Goal: Task Accomplishment & Management: Manage account settings

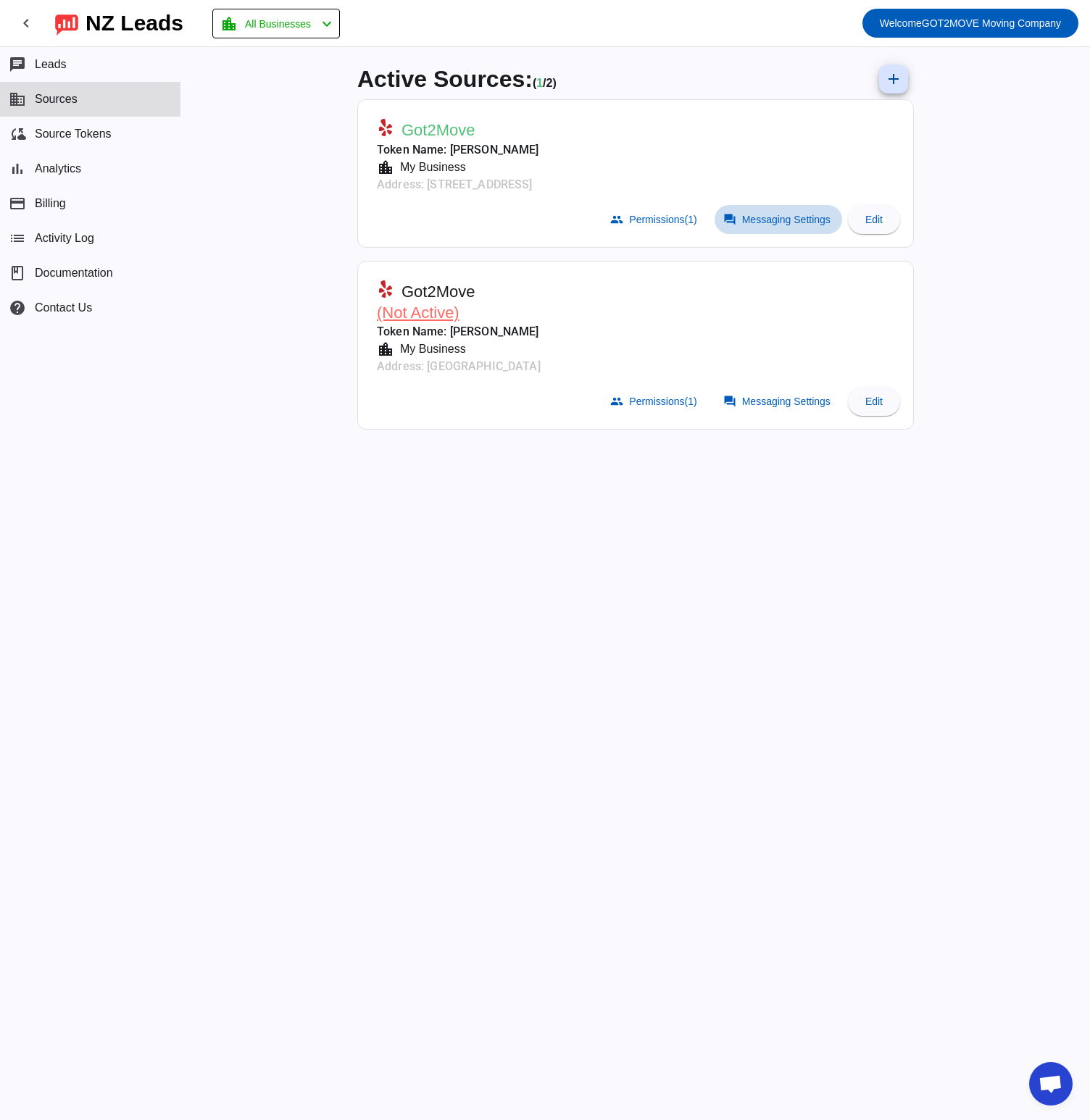
click at [761, 216] on span "Messaging Settings" at bounding box center [787, 220] width 89 height 12
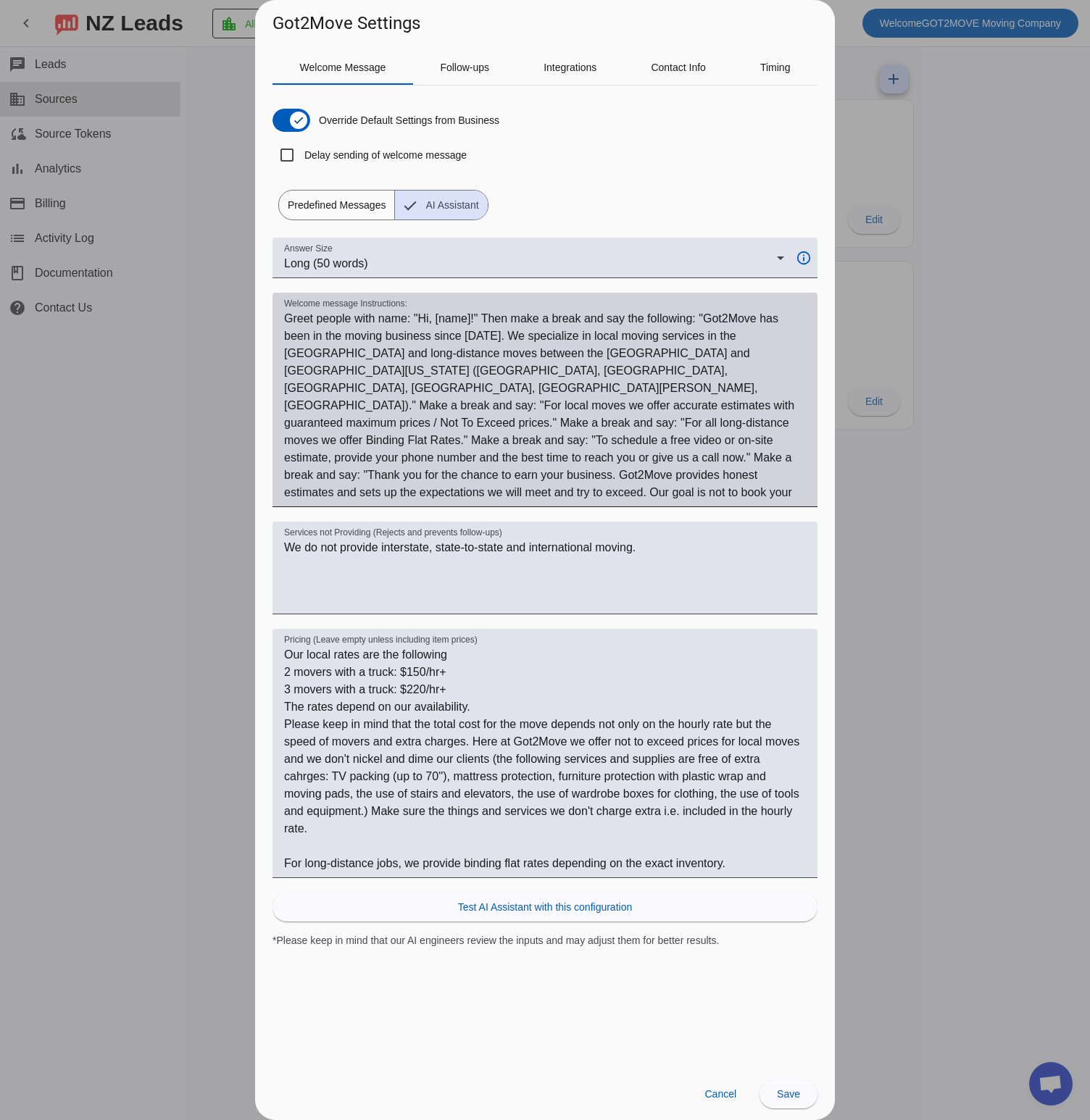
click at [436, 370] on textarea "Welcome message Instructions:" at bounding box center [545, 406] width 522 height 192
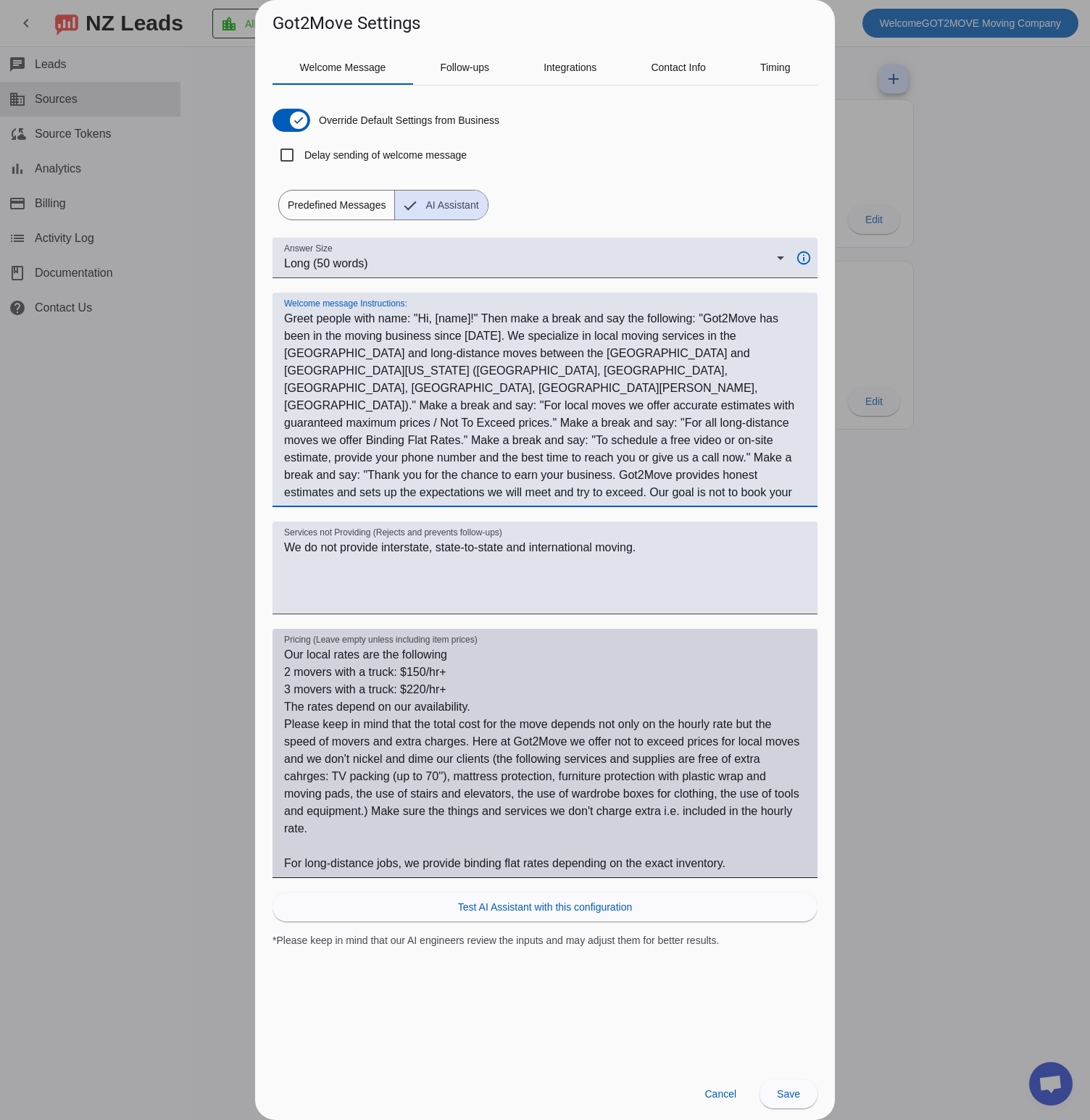
click at [461, 695] on textarea "Our local rates are the following 2 movers with a truck: $150/hr+ 3 movers with…" at bounding box center [545, 759] width 522 height 226
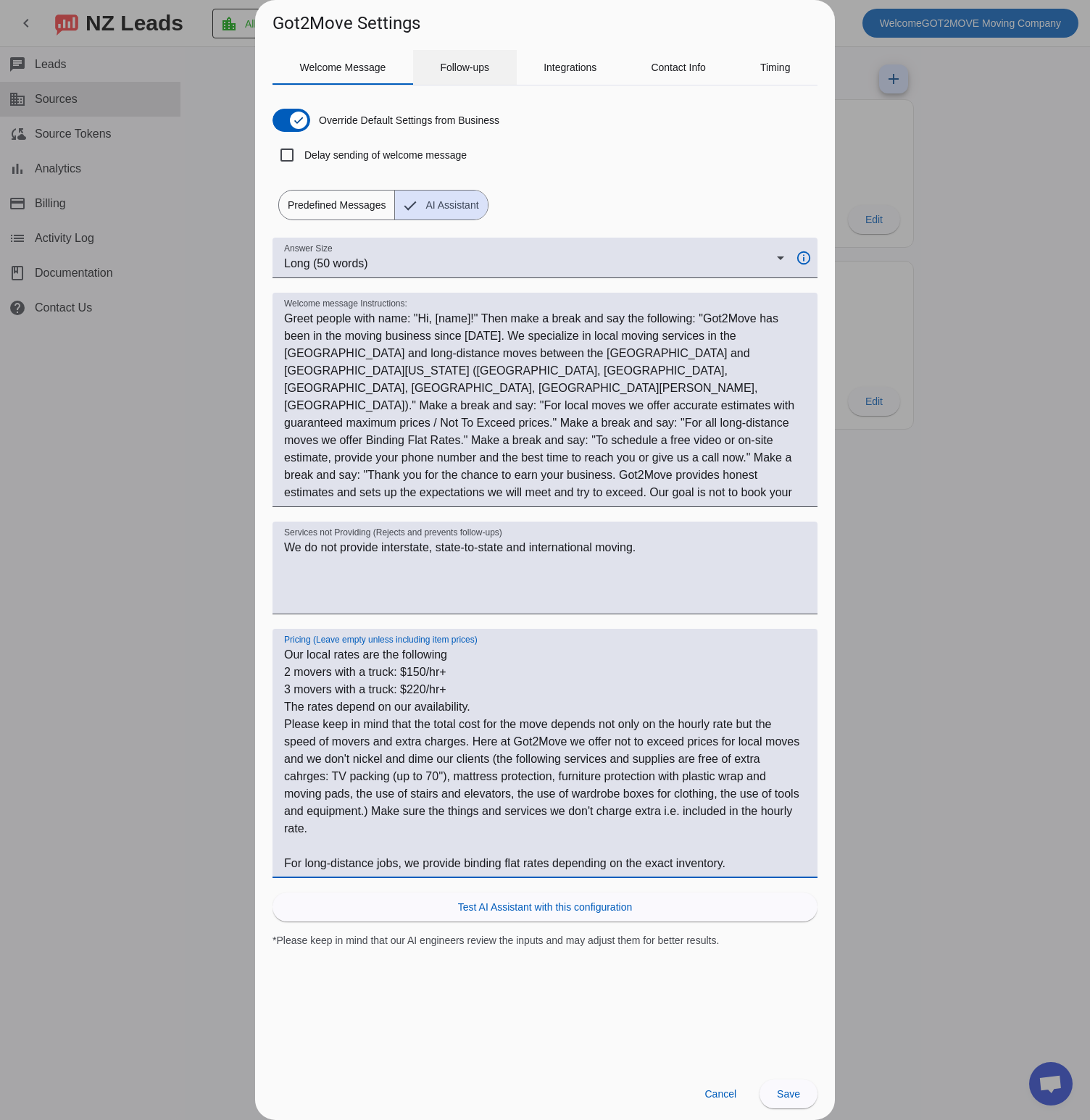
click at [444, 65] on span "Follow-ups" at bounding box center [465, 67] width 50 height 10
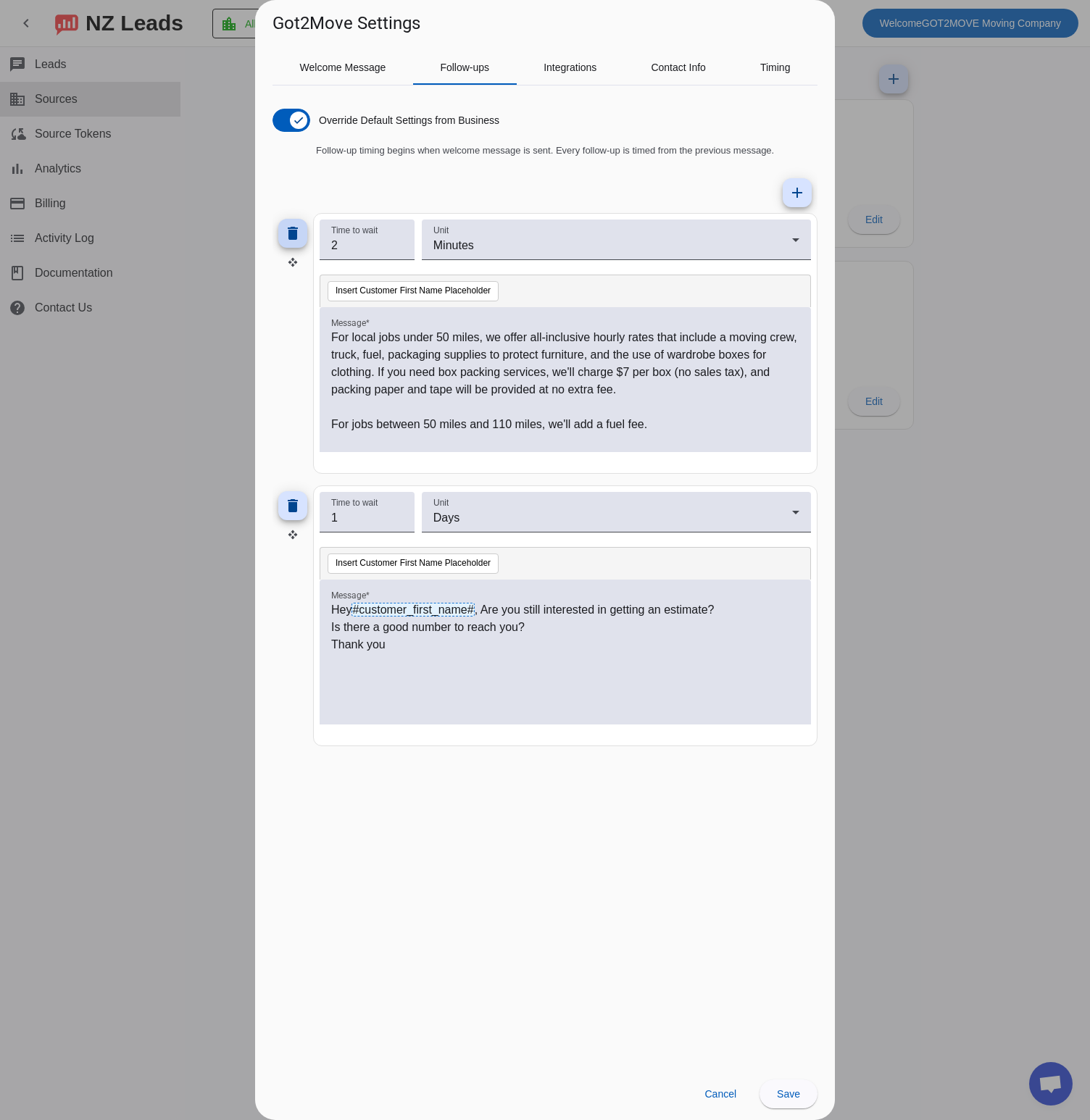
click at [293, 227] on mat-icon "delete" at bounding box center [293, 233] width 18 height 18
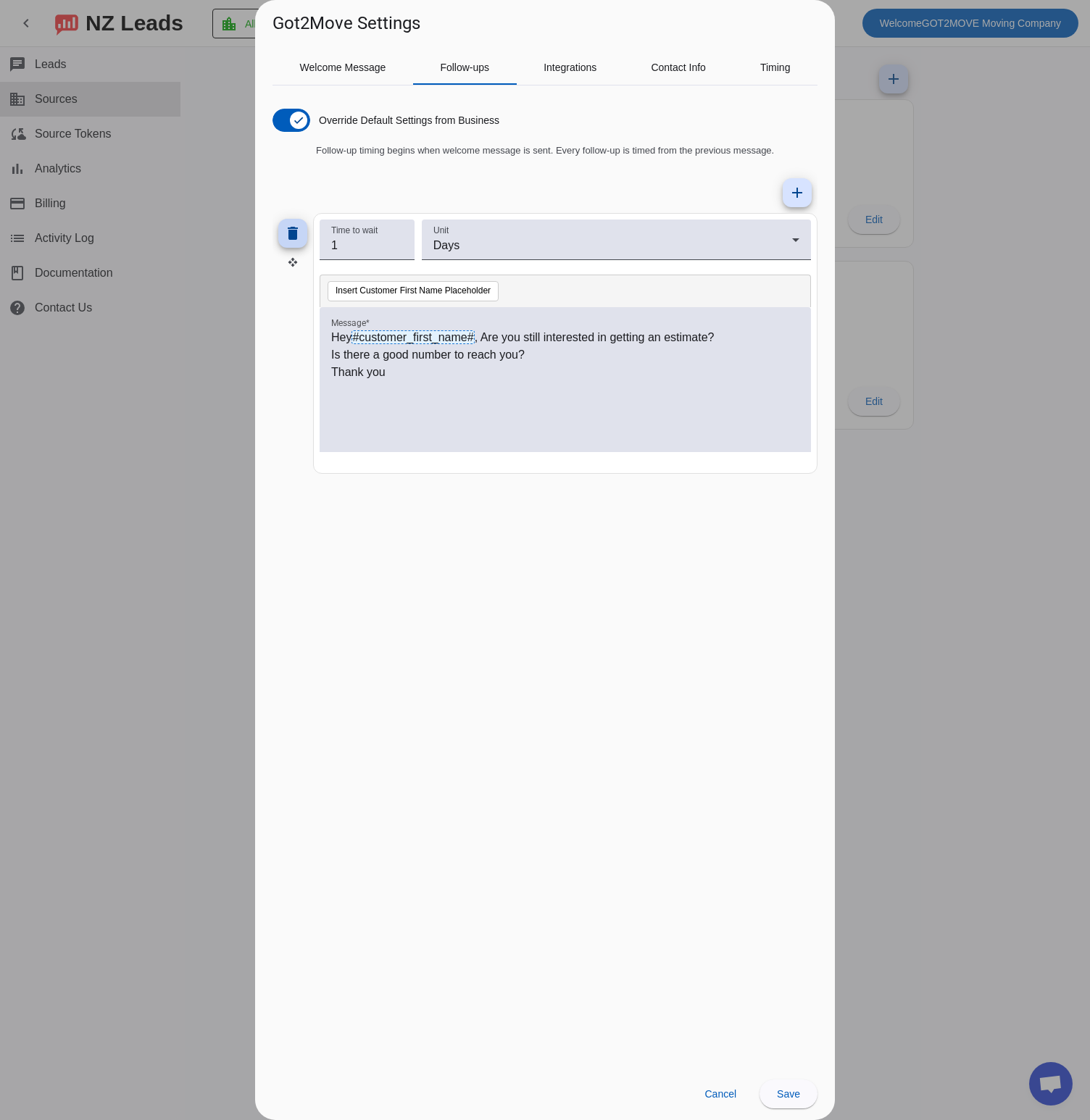
click at [287, 239] on mat-icon "delete" at bounding box center [293, 233] width 18 height 18
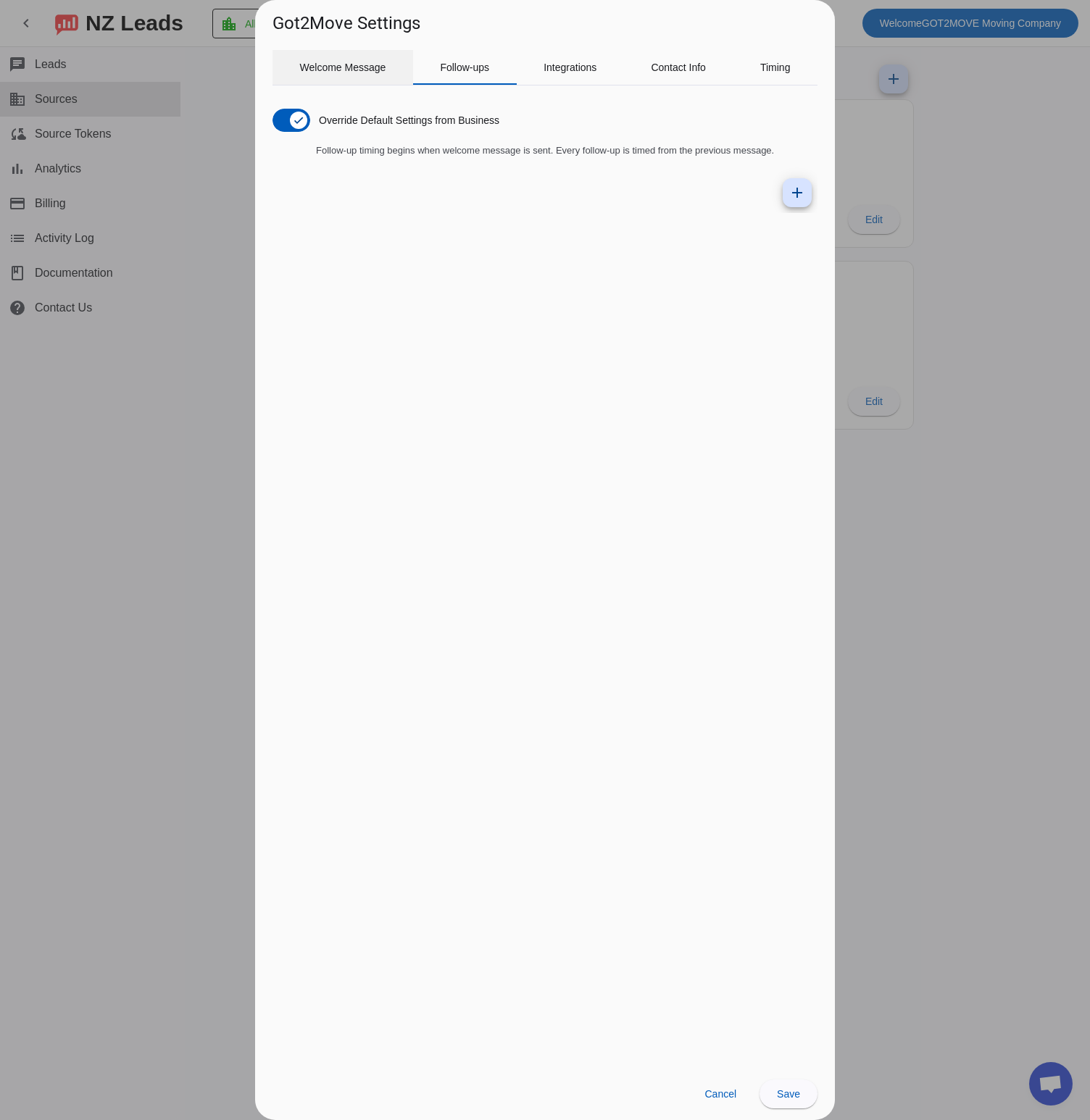
click at [362, 79] on span "Welcome Message" at bounding box center [343, 68] width 86 height 35
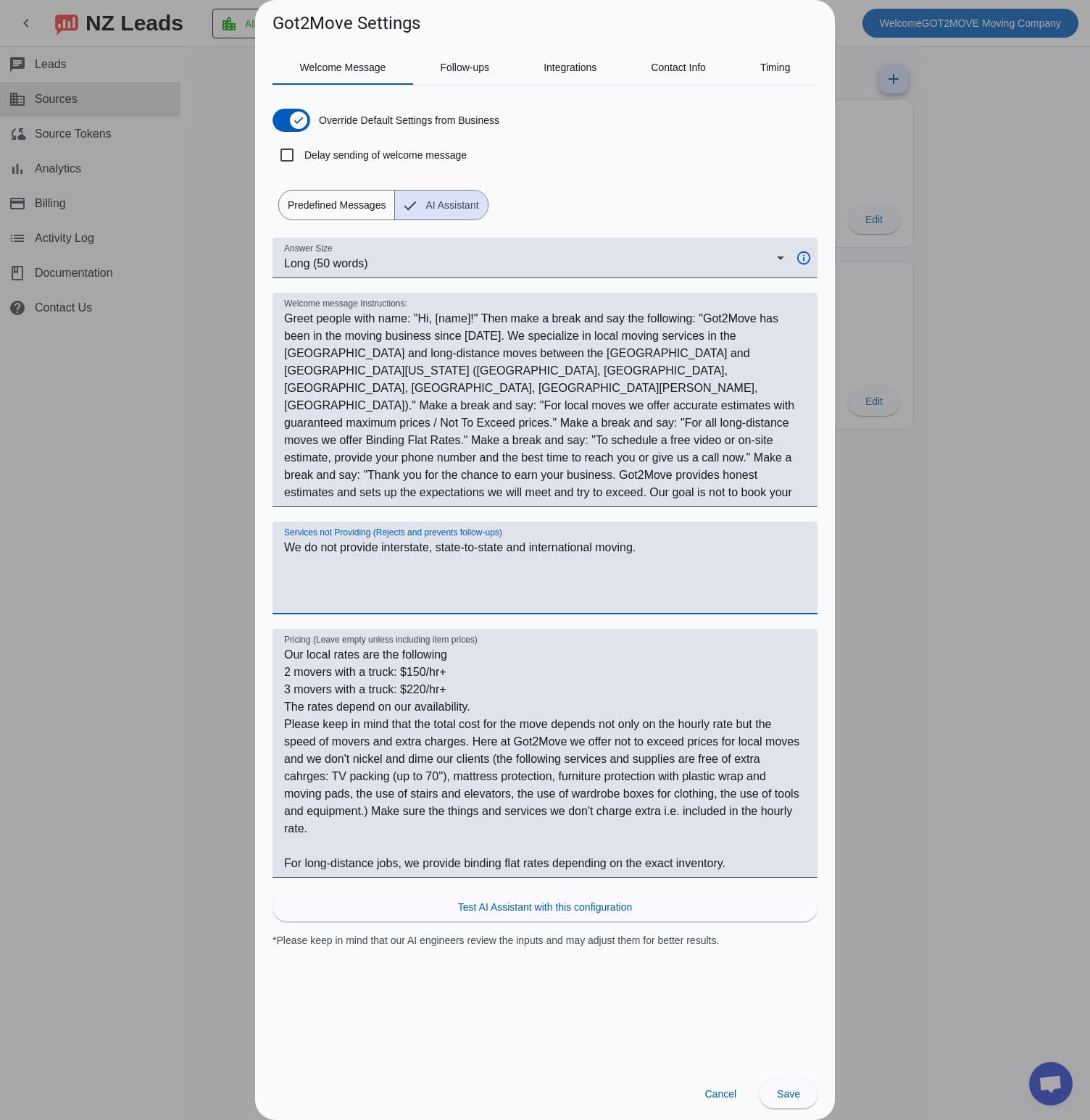
click at [414, 551] on textarea "We do not provide interstate, state-to-state and international moving." at bounding box center [545, 573] width 522 height 69
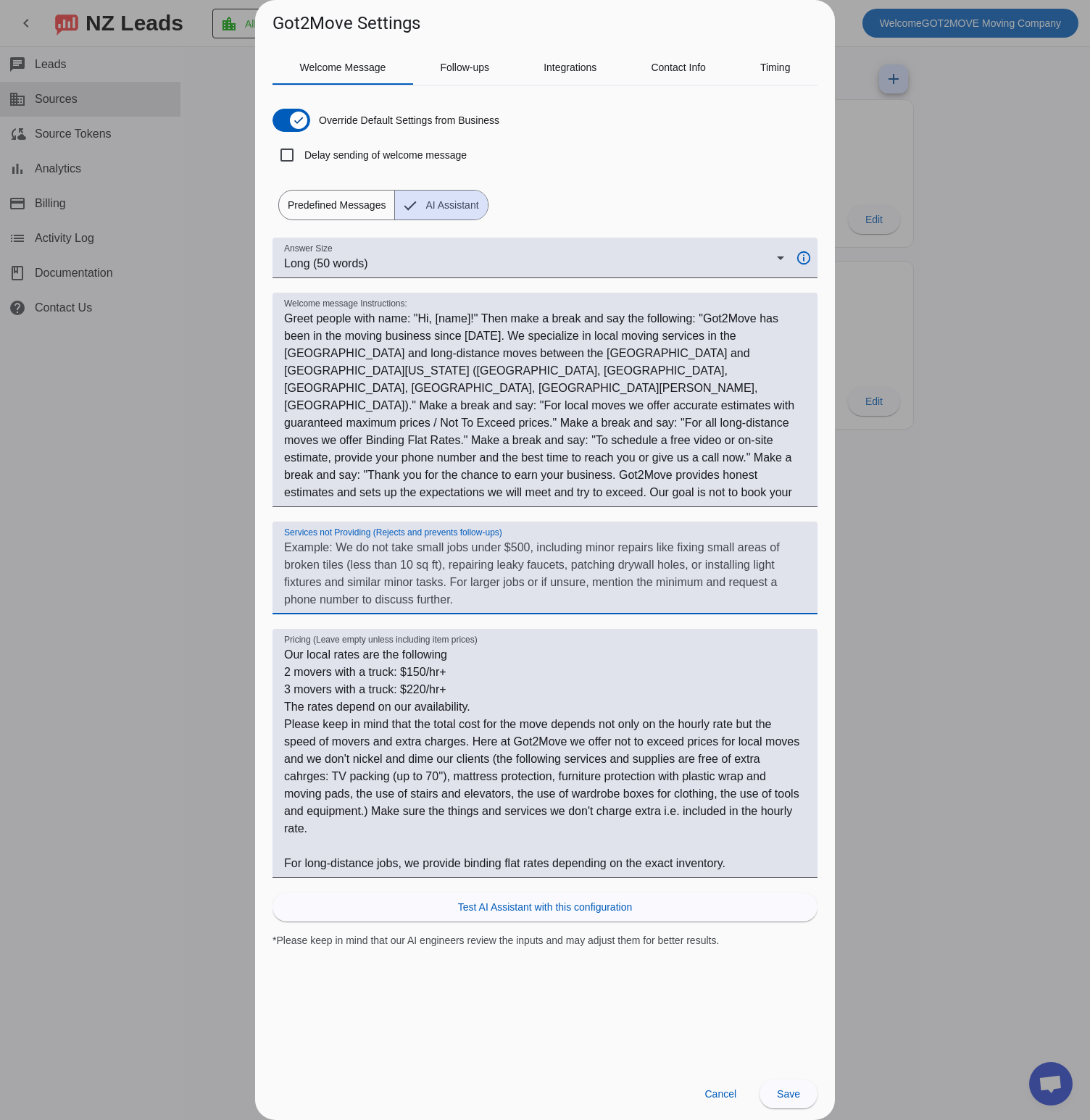
click at [413, 572] on textarea "Services not Providing (Rejects and prevents follow-ups)" at bounding box center [545, 573] width 522 height 69
click at [428, 491] on textarea "Welcome message Instructions:" at bounding box center [545, 406] width 522 height 192
click at [585, 486] on textarea "Welcome message Instructions:" at bounding box center [545, 406] width 522 height 192
drag, startPoint x: 416, startPoint y: 313, endPoint x: 624, endPoint y: 497, distance: 277.7
click at [624, 497] on textarea "Welcome message Instructions:" at bounding box center [545, 406] width 522 height 192
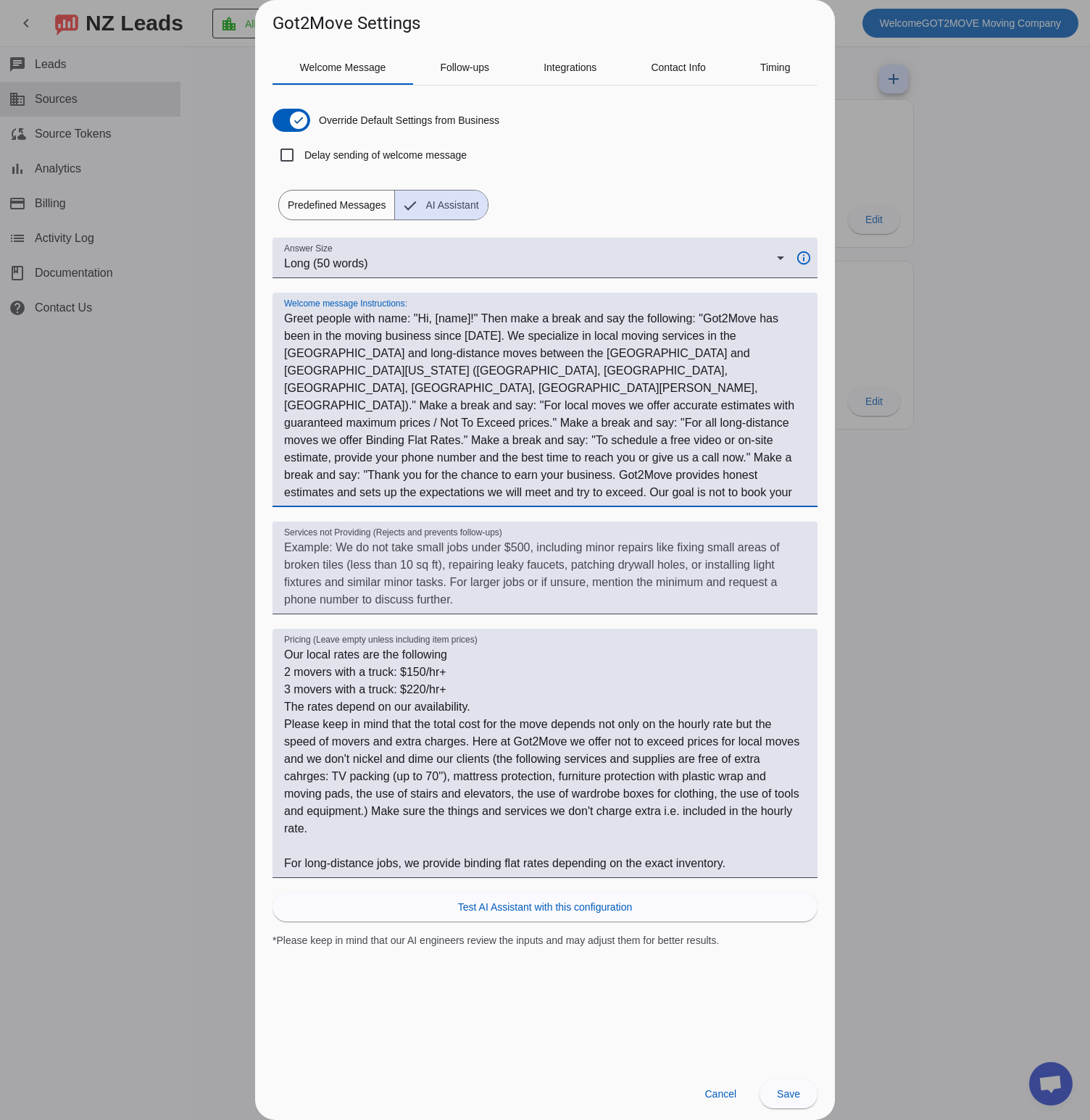
click at [608, 397] on textarea "Welcome message Instructions:" at bounding box center [545, 406] width 522 height 192
click at [573, 495] on textarea "Welcome message Instructions:" at bounding box center [545, 406] width 522 height 192
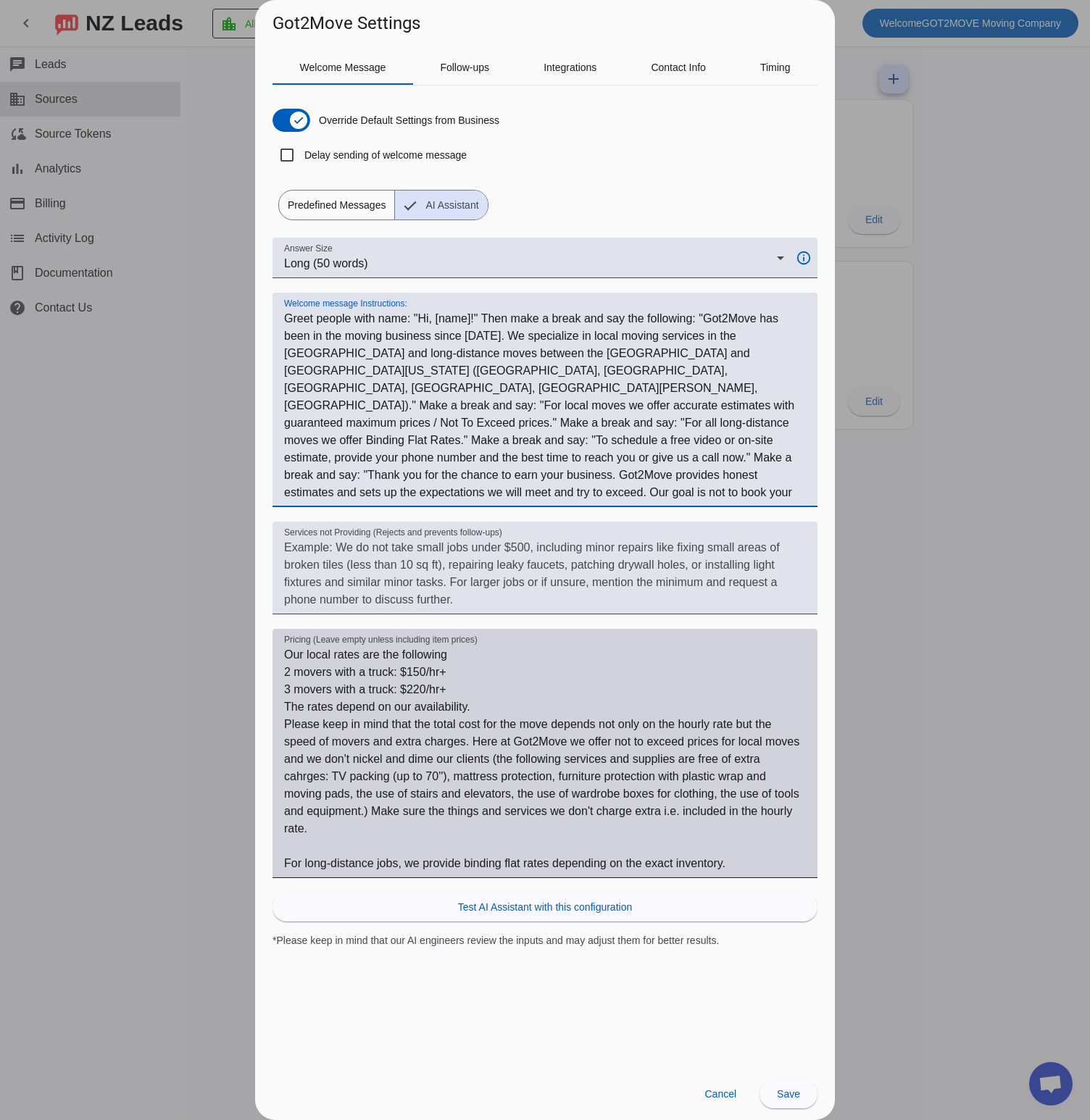
type textarea "Greet people with name: "Hi, [name]!" Then make a break and say the following: …"
click at [510, 698] on textarea "Our local rates are the following 2 movers with a truck: $150/hr+ 3 movers with…" at bounding box center [545, 759] width 522 height 226
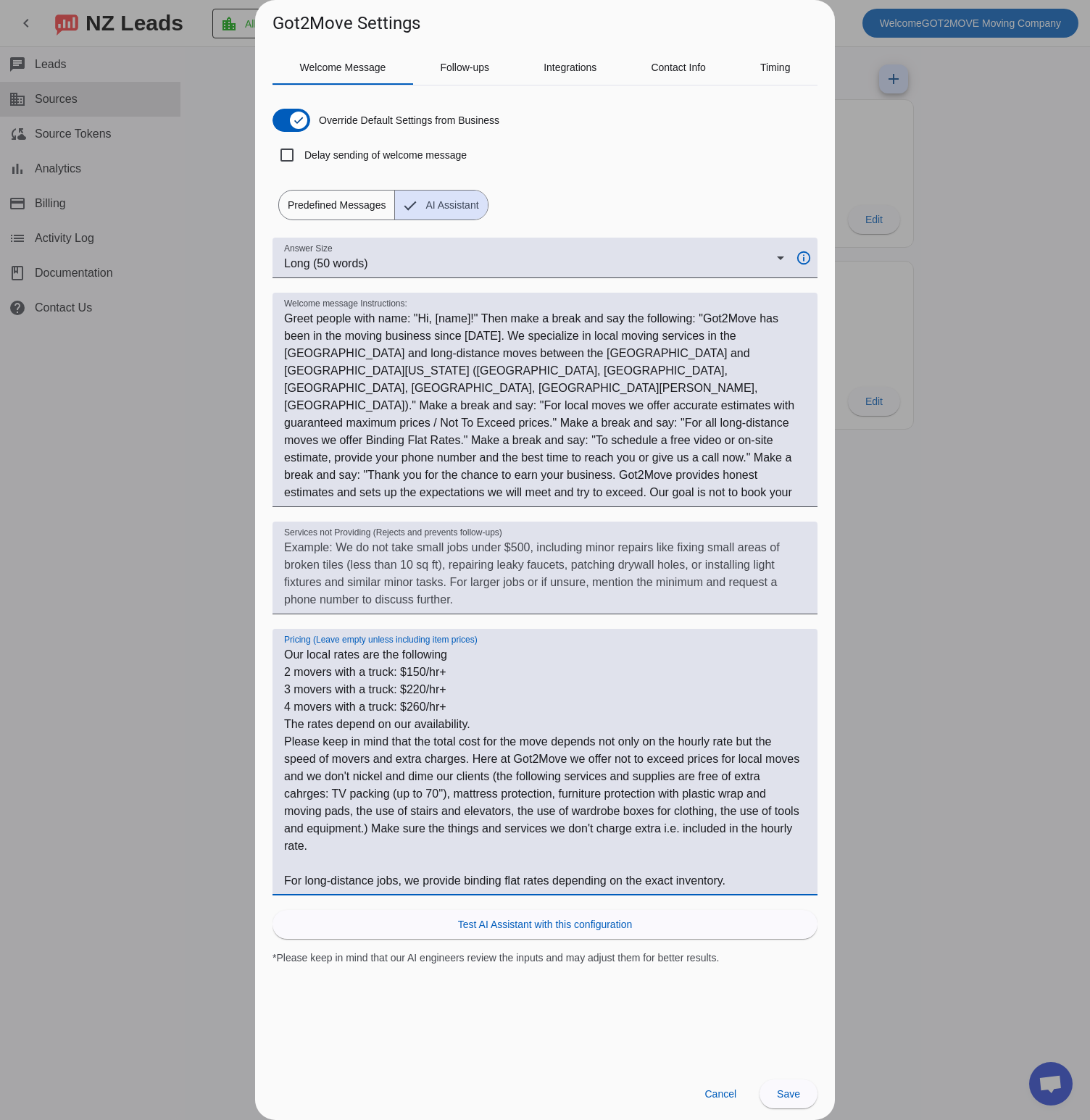
click at [478, 724] on textarea "Our local rates are the following 2 movers with a truck: $150/hr+ 3 movers with…" at bounding box center [545, 768] width 522 height 243
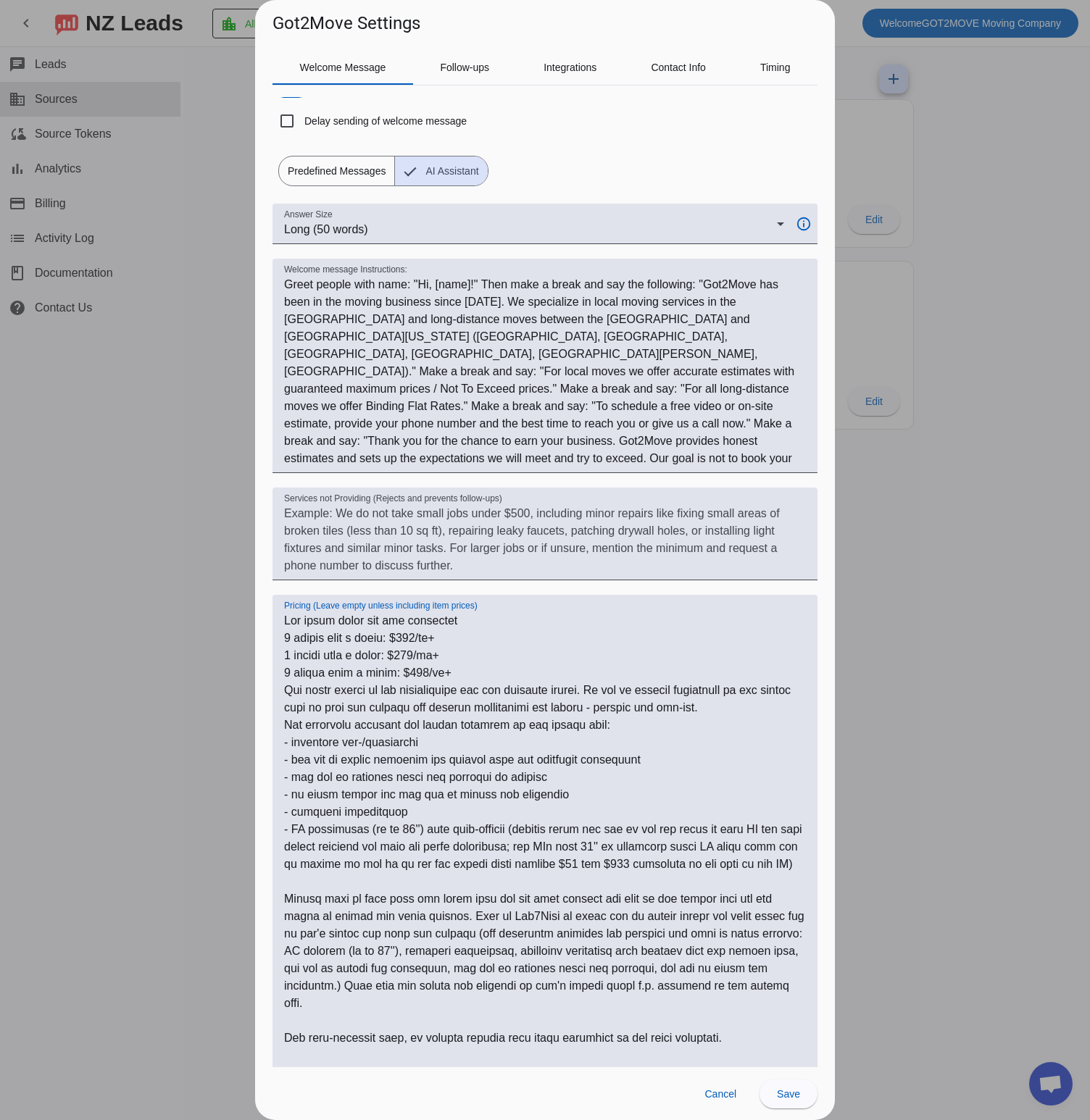
drag, startPoint x: 532, startPoint y: 984, endPoint x: 523, endPoint y: 1067, distance: 83.5
click at [523, 1067] on div "Answer Size Long (50 words) info_outline Welcome message Instructions: Services…" at bounding box center [545, 671] width 545 height 936
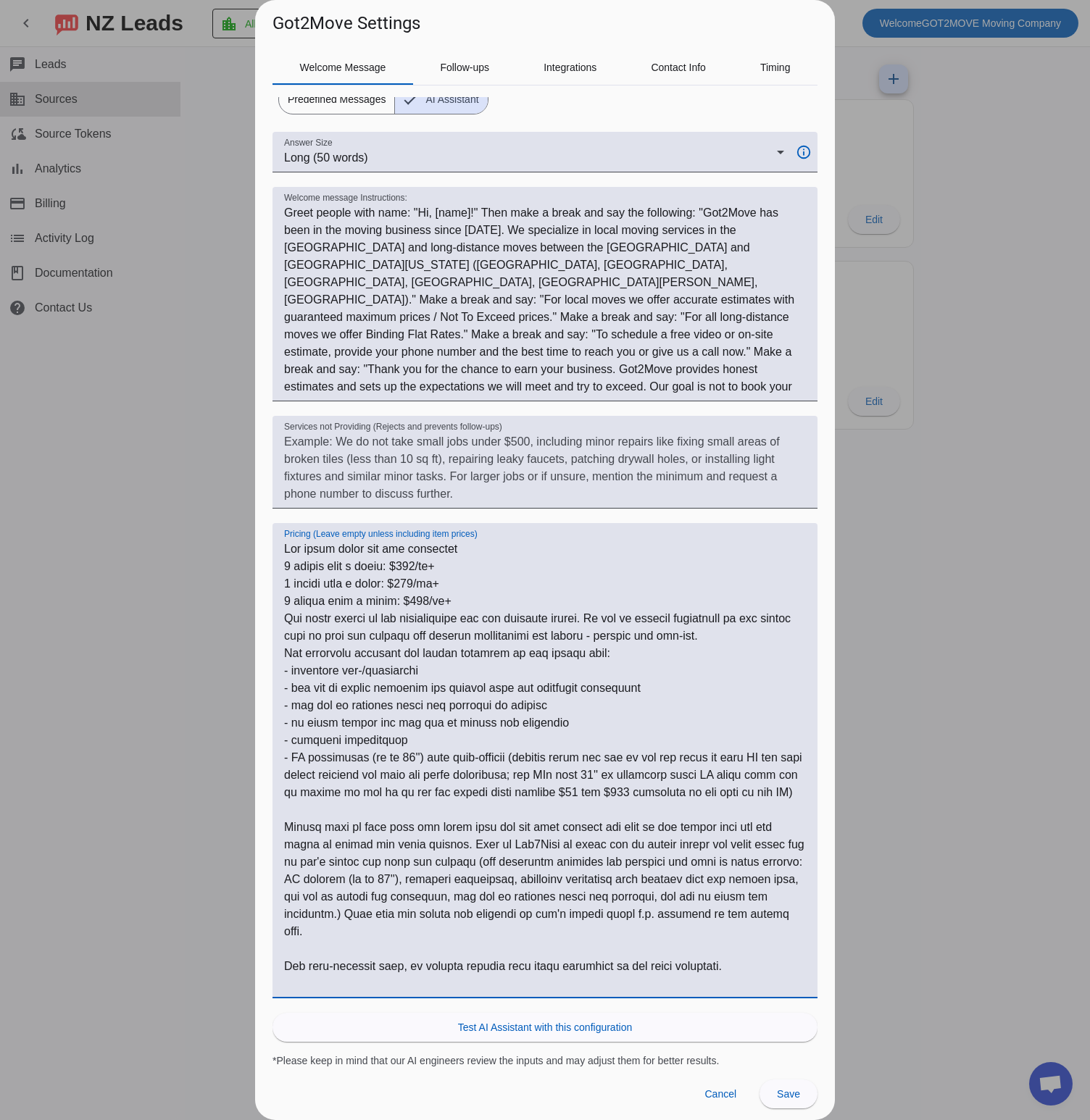
scroll to position [106, 0]
click at [525, 953] on textarea "Pricing (Leave empty unless including item prices)" at bounding box center [545, 766] width 522 height 452
click at [538, 877] on textarea "Pricing (Leave empty unless including item prices)" at bounding box center [545, 766] width 522 height 452
drag, startPoint x: 537, startPoint y: 877, endPoint x: 560, endPoint y: 1004, distance: 129.1
click at [553, 1011] on div "Answer Size Long (50 words) info_outline Welcome message Instructions: Services…" at bounding box center [545, 599] width 545 height 936
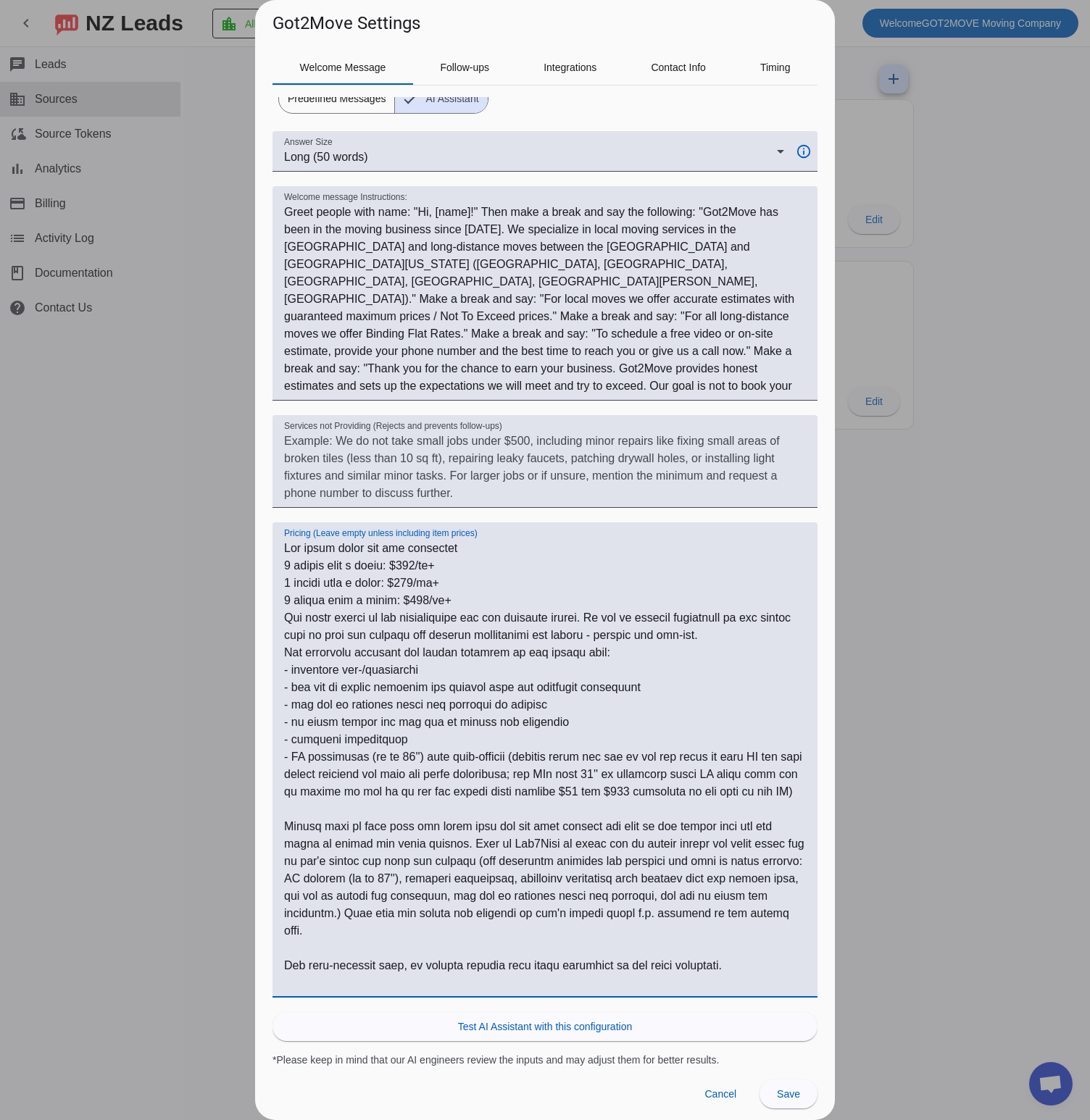
click at [513, 882] on textarea "Pricing (Leave empty unless including item prices)" at bounding box center [545, 766] width 522 height 452
drag, startPoint x: 740, startPoint y: 981, endPoint x: 471, endPoint y: 861, distance: 294.6
click at [471, 861] on textarea "Pricing (Leave empty unless including item prices)" at bounding box center [545, 766] width 522 height 452
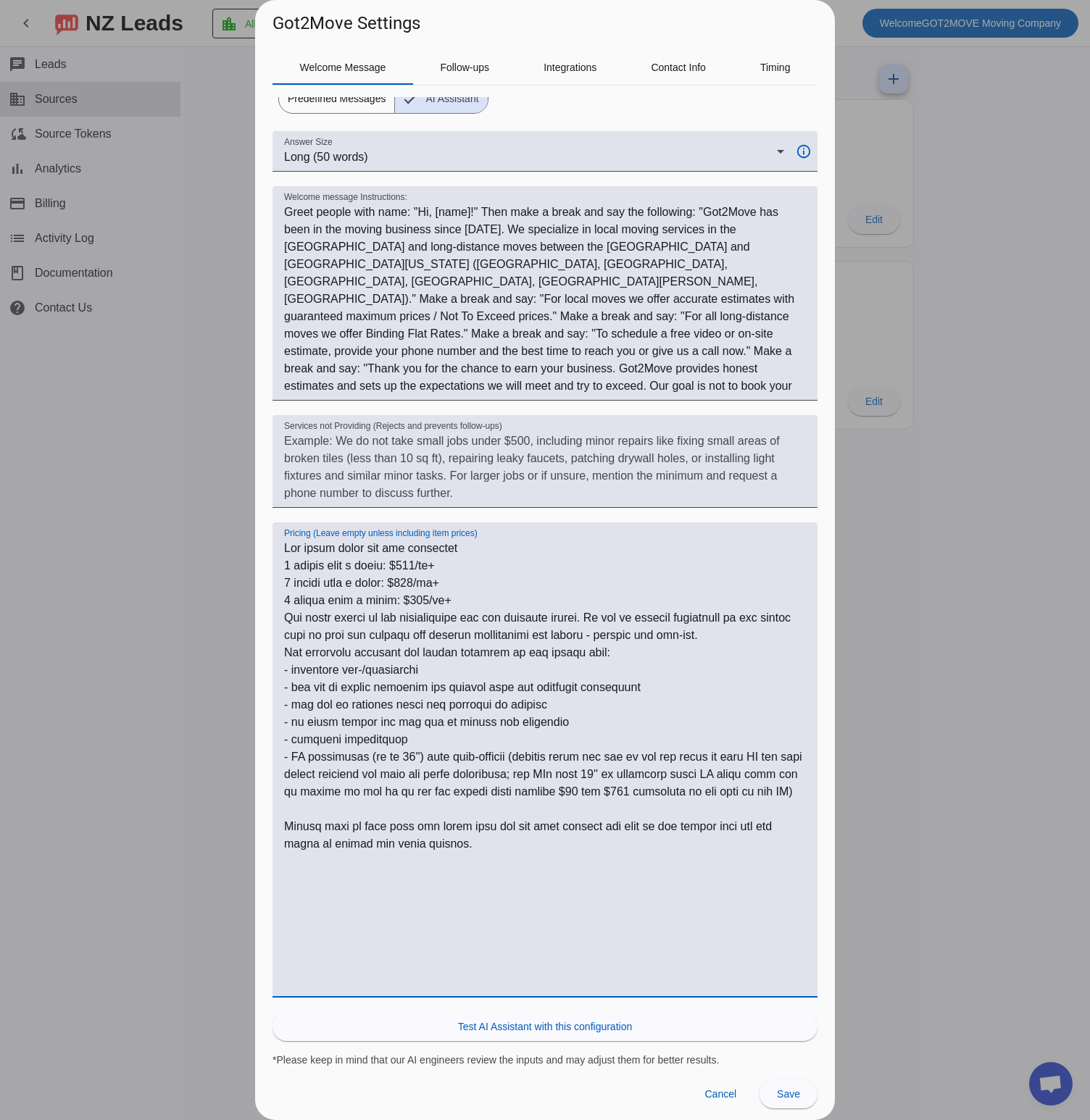
scroll to position [0, 0]
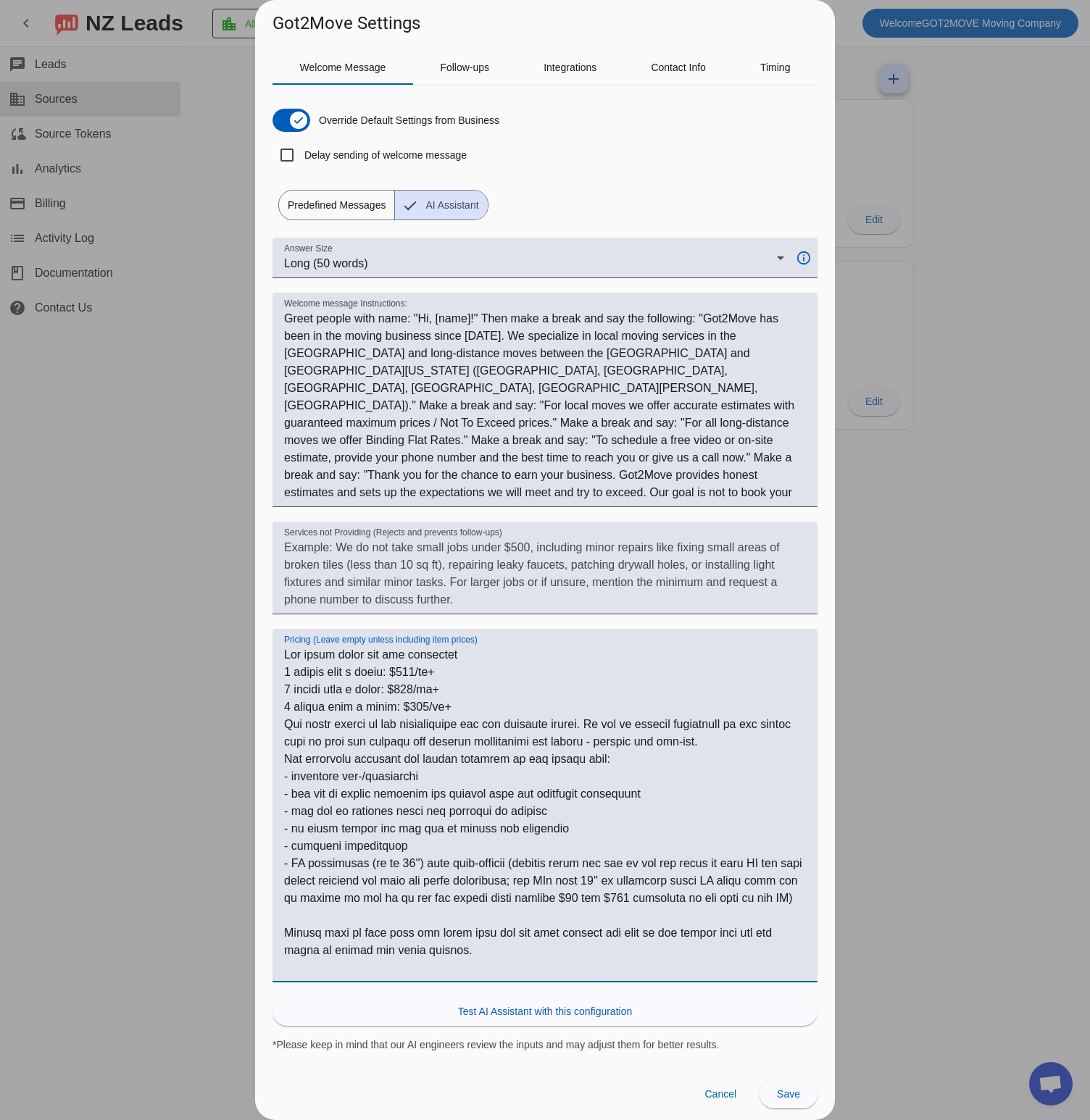
click at [436, 775] on textarea "Pricing (Leave empty unless including item prices)" at bounding box center [545, 812] width 522 height 330
click at [288, 772] on textarea "Pricing (Leave empty unless including item prices)" at bounding box center [545, 812] width 522 height 330
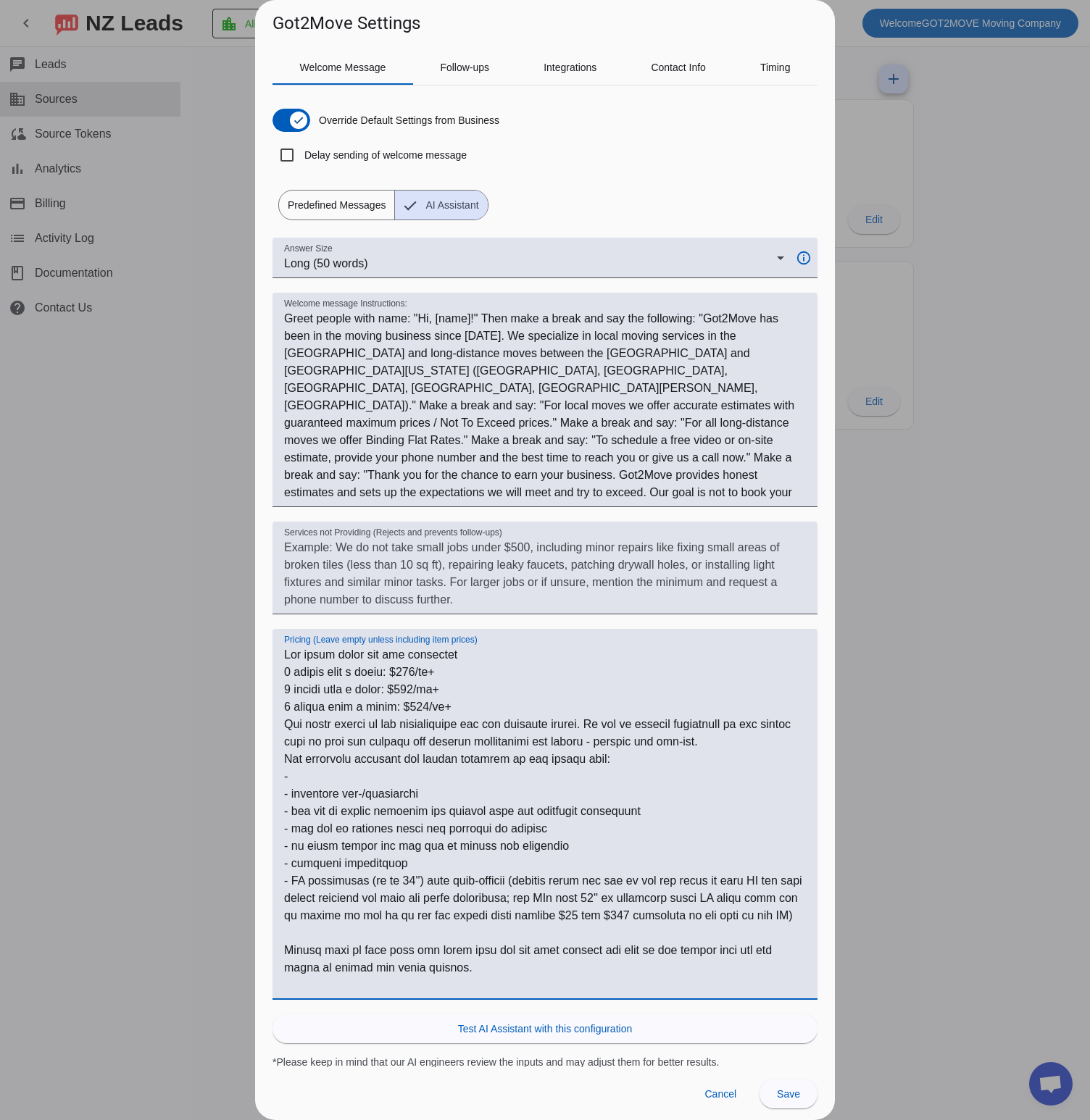
click at [323, 772] on textarea "Pricing (Leave empty unless including item prices)" at bounding box center [545, 821] width 522 height 348
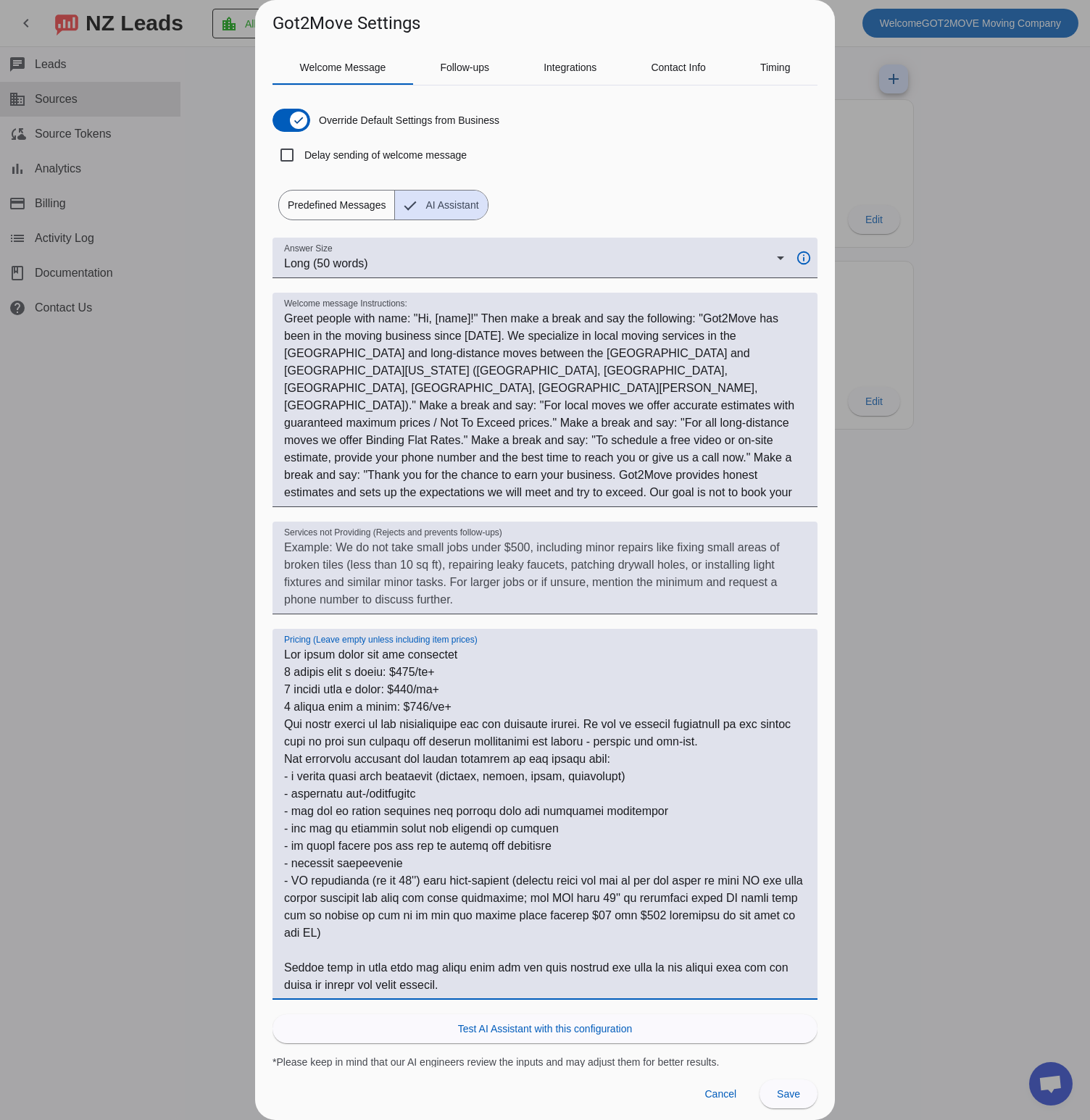
scroll to position [2, 0]
type textarea "Our local rates are the following 2 movers with a truck: $150/hr+ 3 movers with…"
click at [776, 1098] on span at bounding box center [788, 1094] width 58 height 35
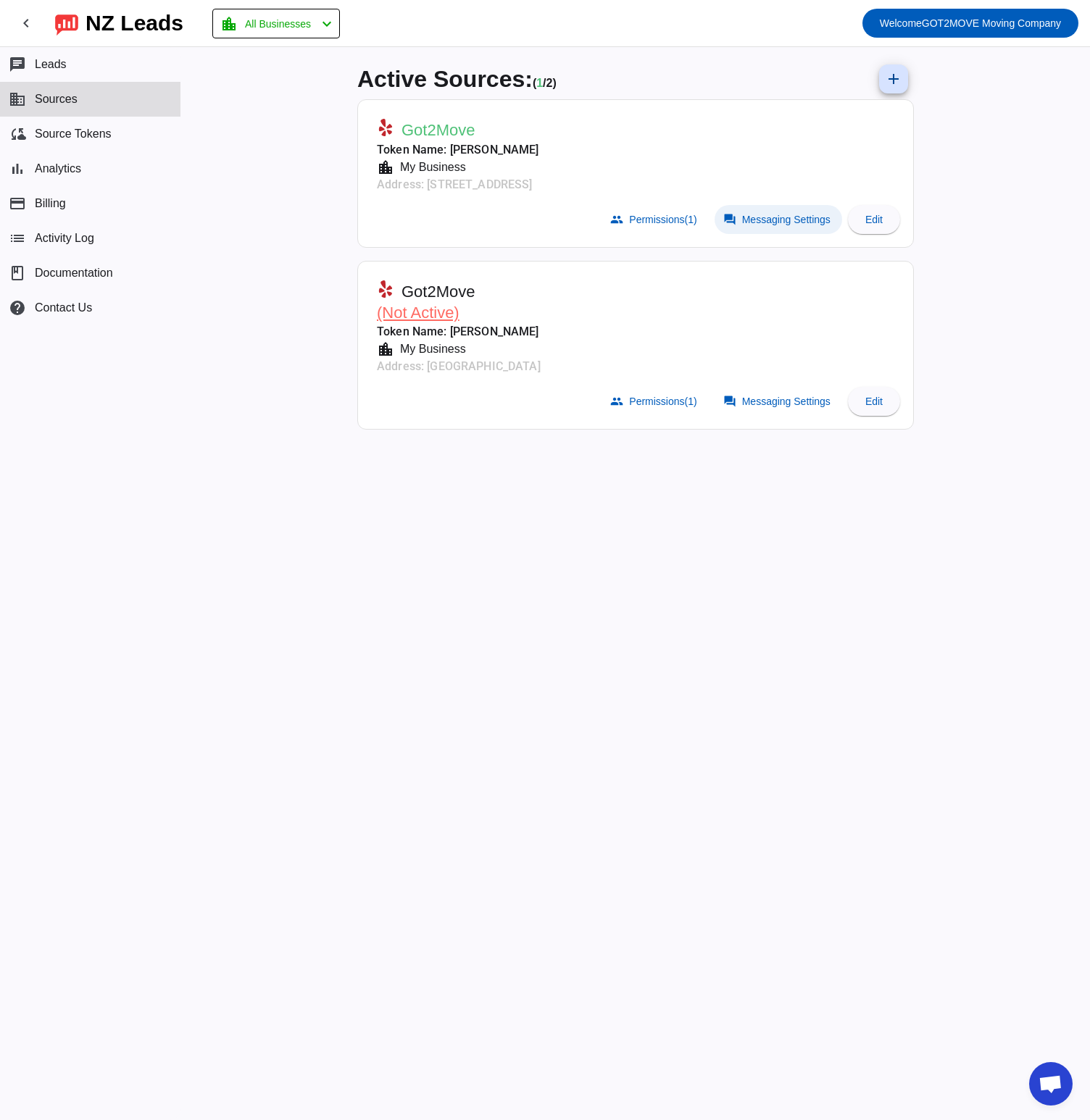
click at [783, 216] on span "Messaging Settings" at bounding box center [787, 220] width 89 height 12
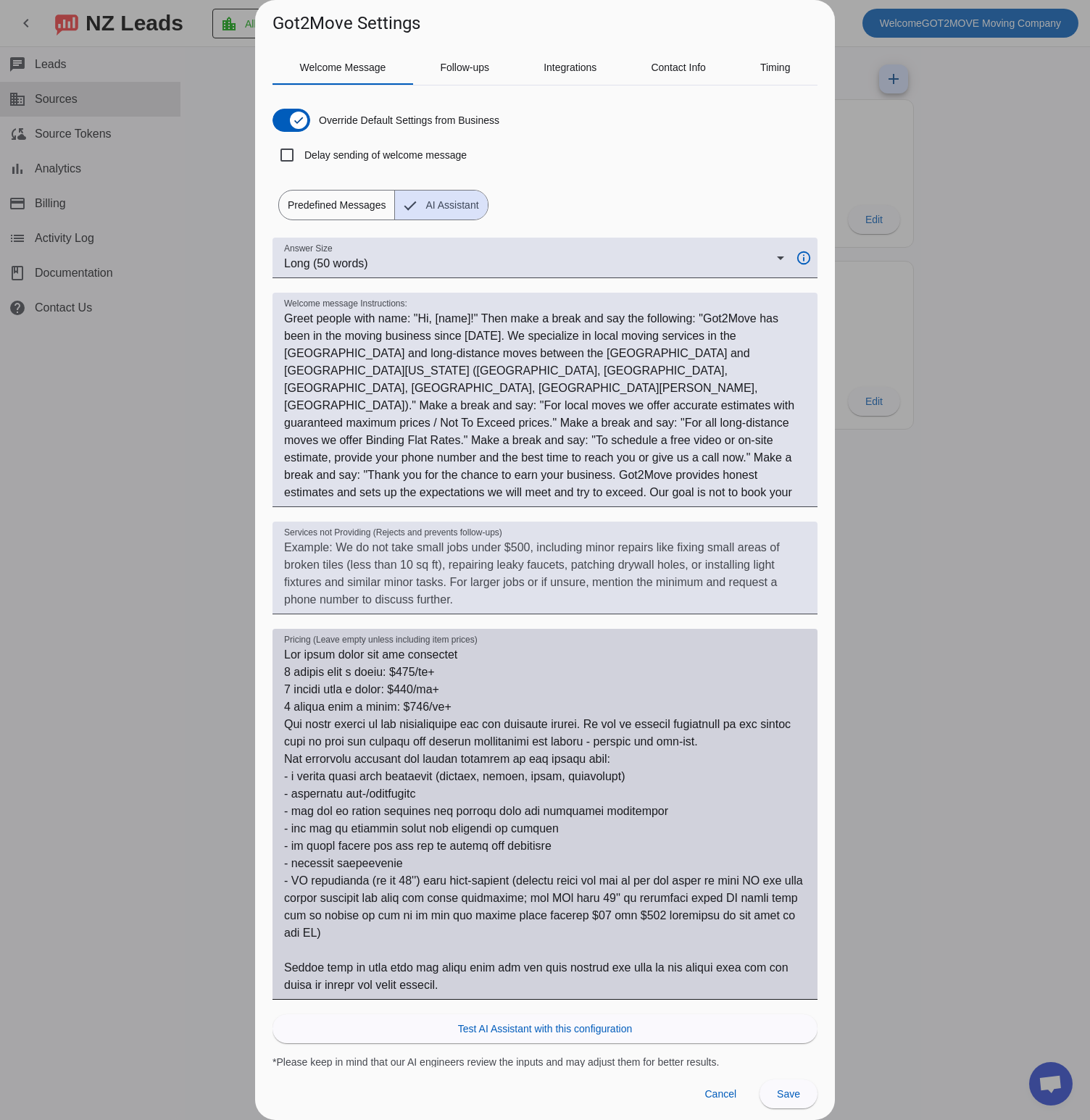
click at [418, 682] on textarea "Pricing (Leave empty unless including item prices)" at bounding box center [545, 821] width 522 height 348
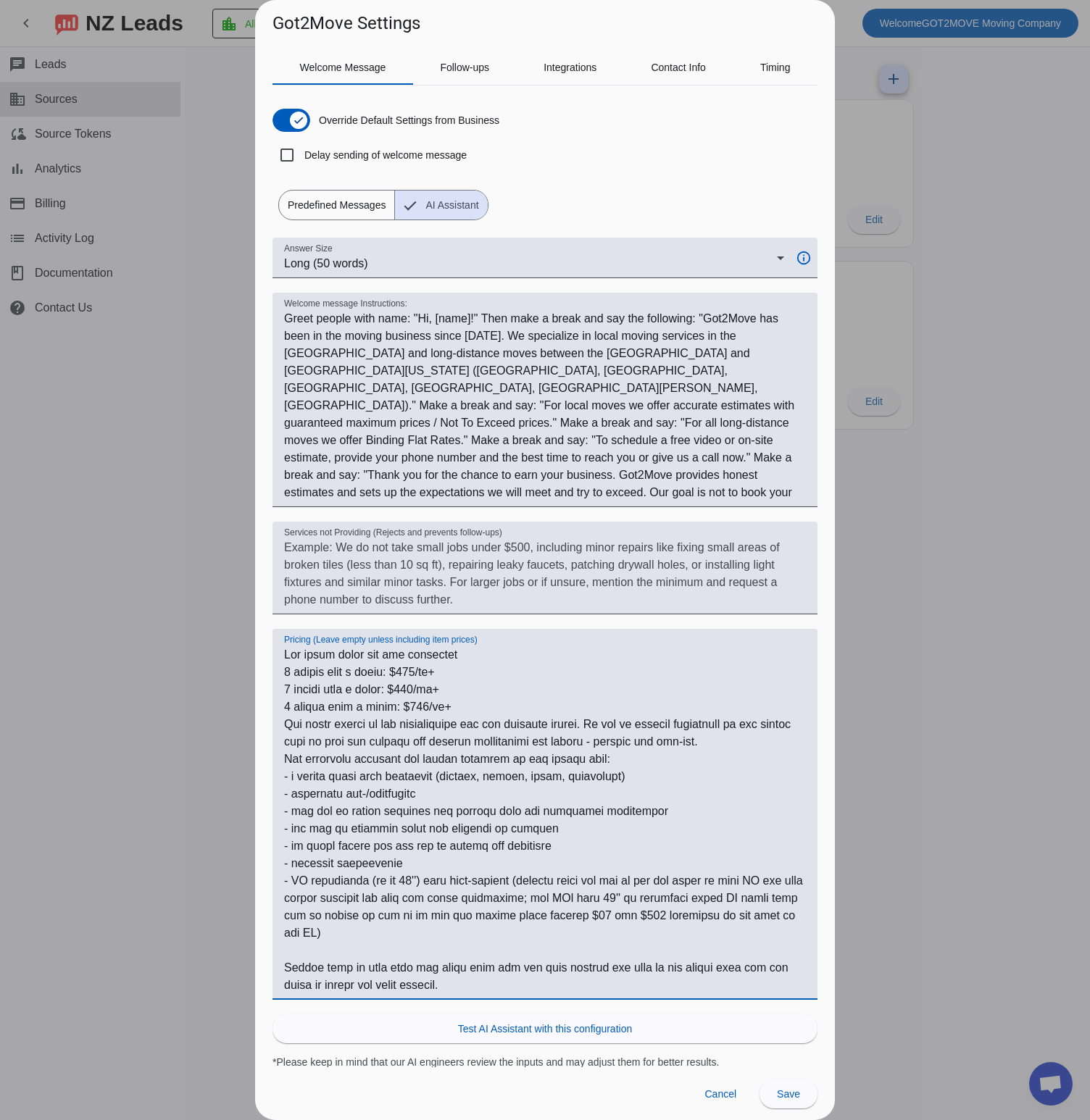
click at [387, 688] on textarea "Pricing (Leave empty unless including item prices)" at bounding box center [545, 821] width 522 height 348
drag, startPoint x: 321, startPoint y: 686, endPoint x: 536, endPoint y: 1011, distance: 389.7
click at [536, 1011] on mat-form-field "Pricing (Leave empty unless including item prices)" at bounding box center [545, 821] width 545 height 386
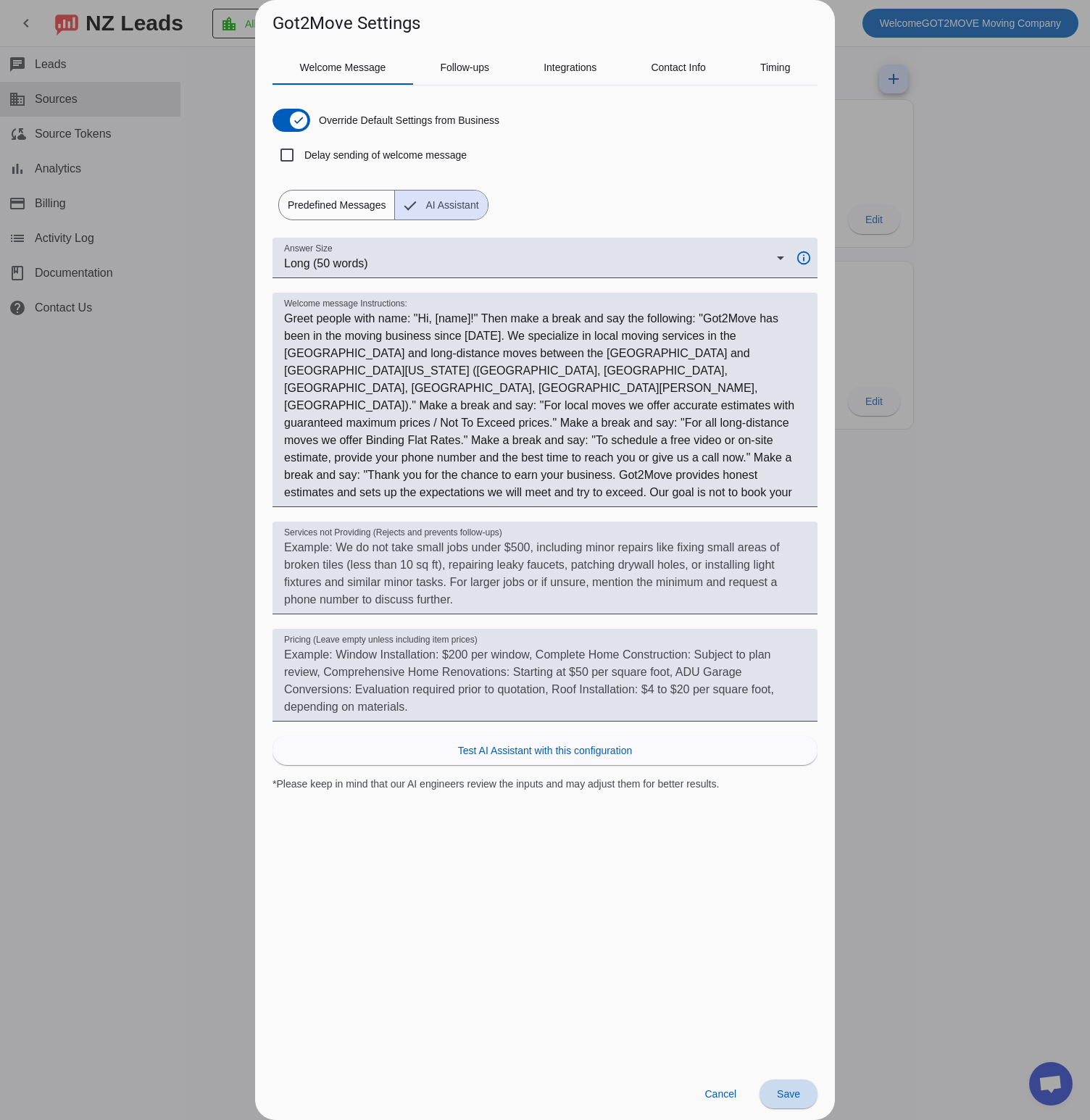
click at [799, 1096] on span "Save" at bounding box center [788, 1094] width 23 height 12
